Goal: Task Accomplishment & Management: Manage account settings

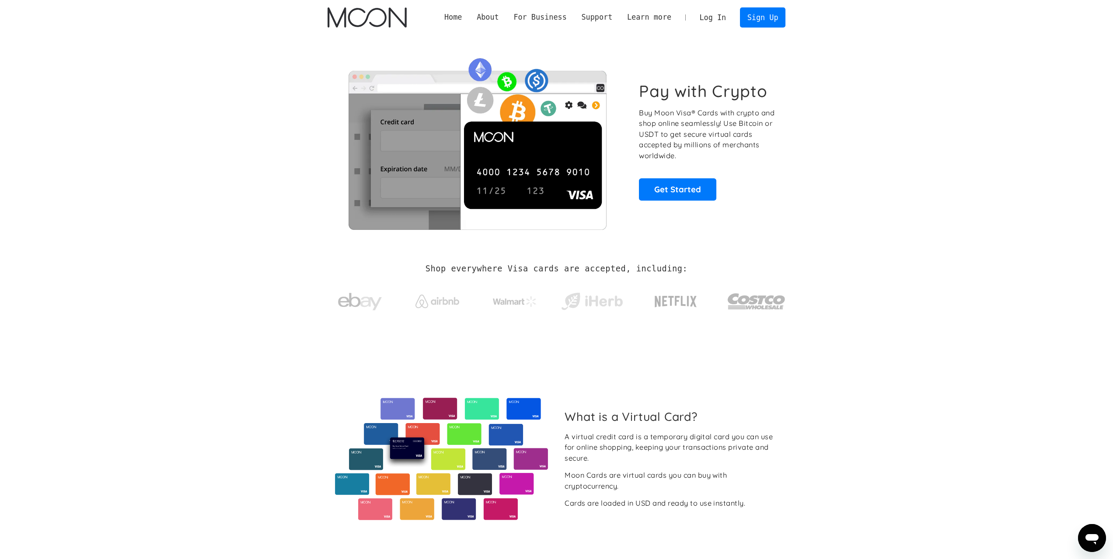
click at [716, 19] on link "Log In" at bounding box center [712, 17] width 41 height 19
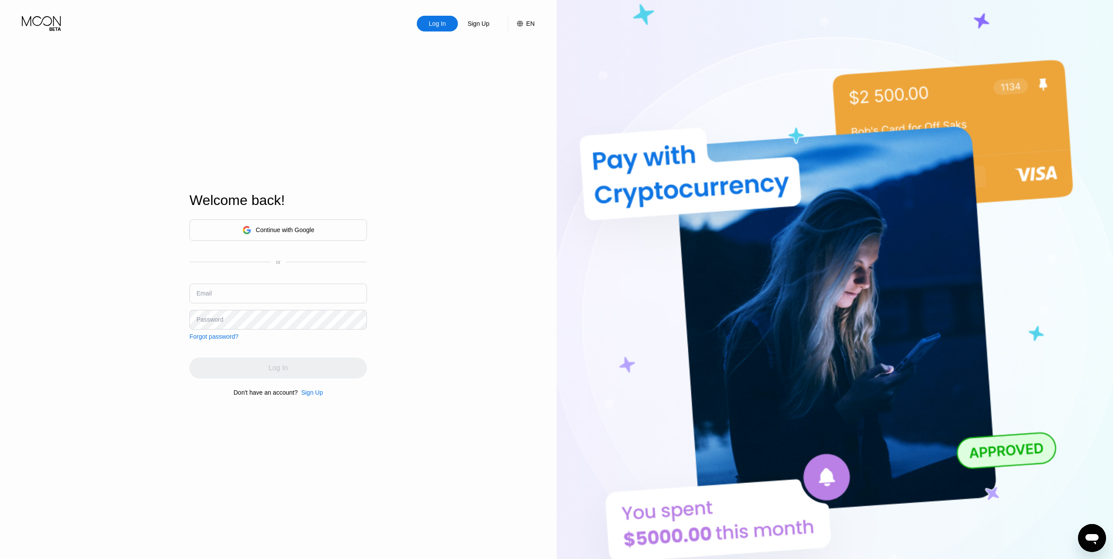
click at [286, 292] on input "text" at bounding box center [278, 294] width 178 height 20
type input "sinaghaneei@yahoo.com"
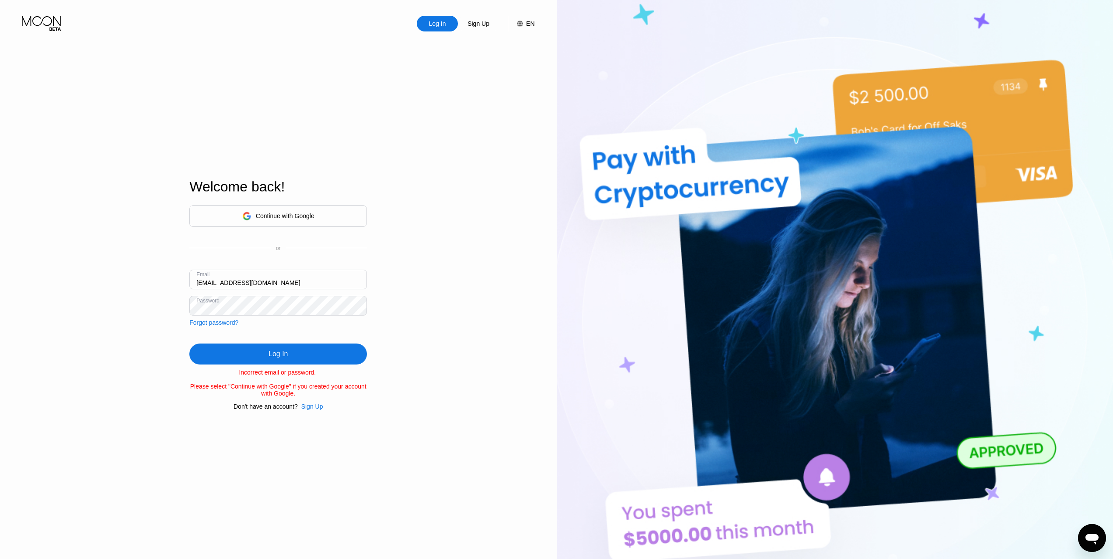
click at [300, 213] on div "Continue with Google" at bounding box center [285, 216] width 59 height 7
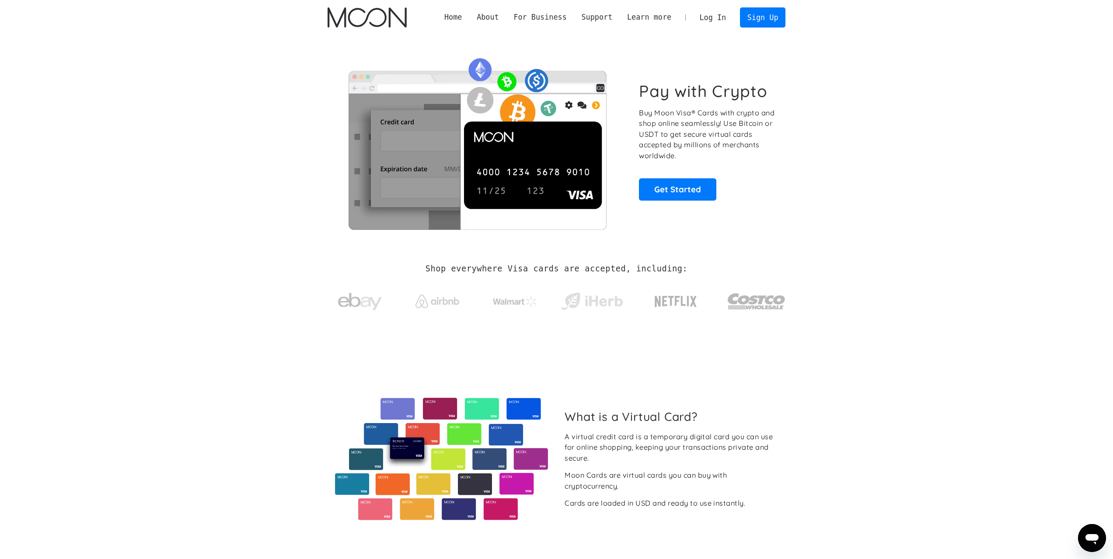
click at [722, 19] on link "Log In" at bounding box center [712, 17] width 41 height 19
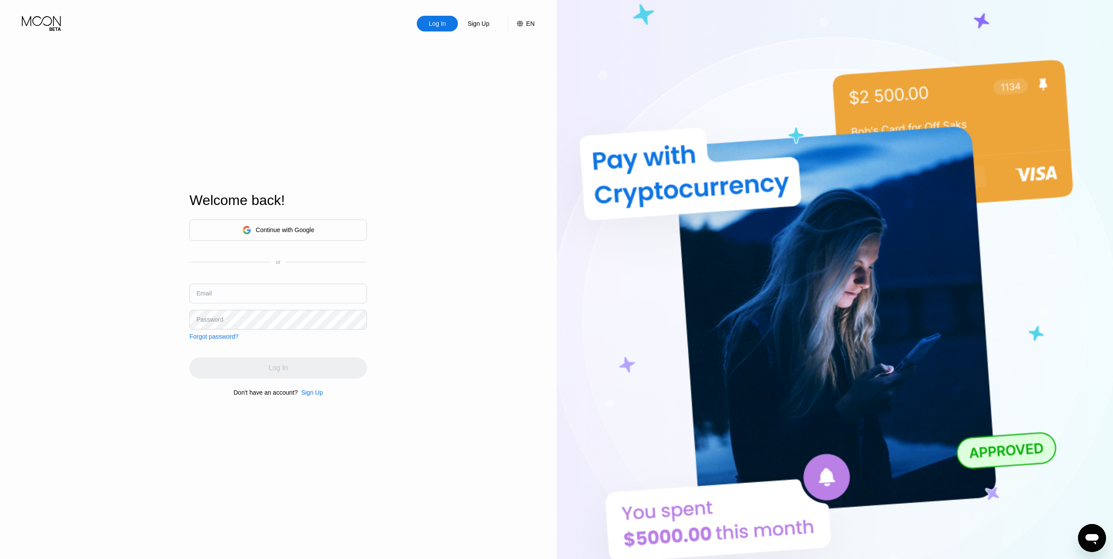
click at [293, 293] on input "text" at bounding box center [278, 294] width 178 height 20
type input "sinaghaneeibegula@gmail.com"
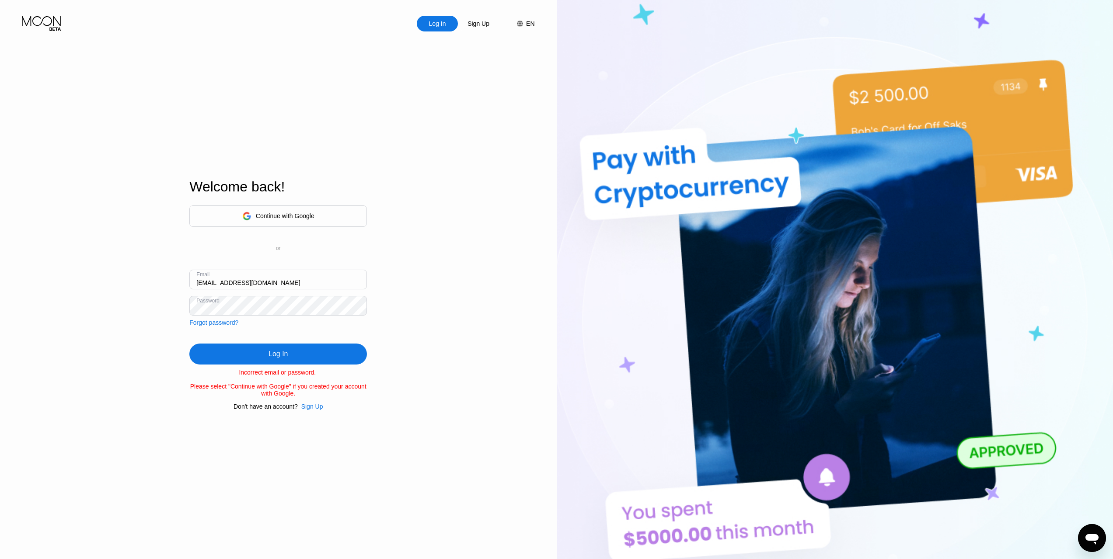
click at [298, 222] on div "Continue with Google" at bounding box center [278, 216] width 178 height 21
